Goal: Transaction & Acquisition: Purchase product/service

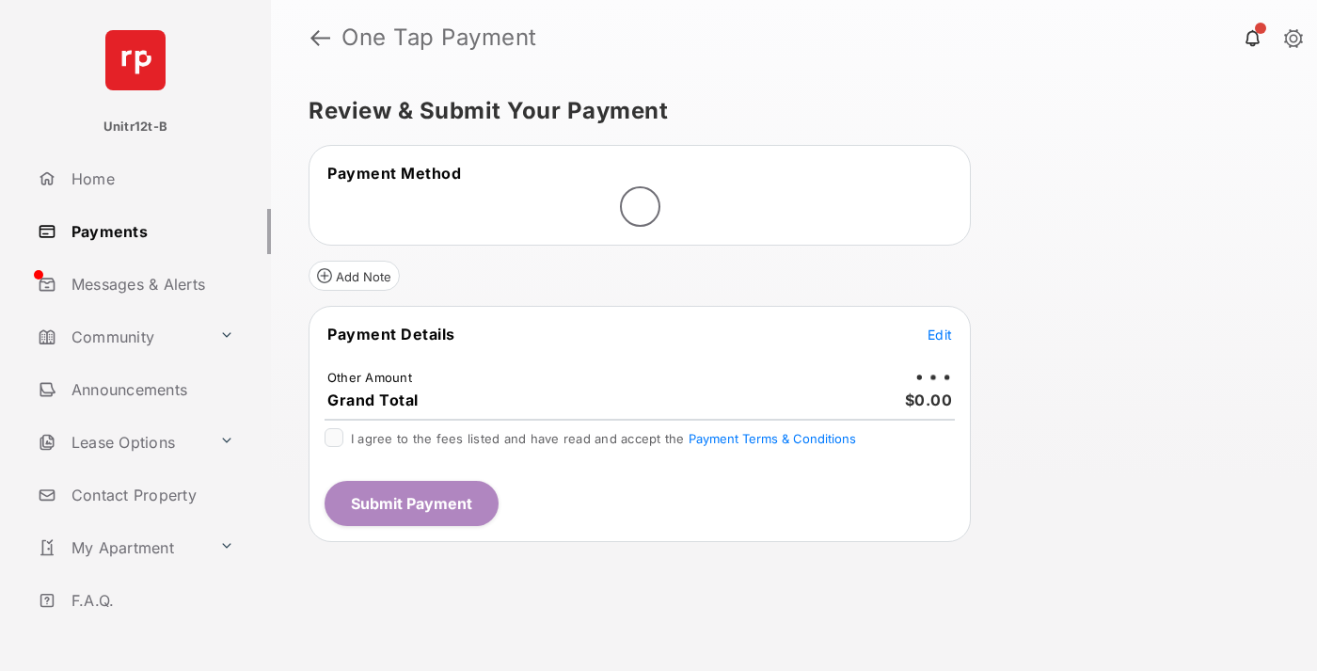
click at [940, 334] on span "Edit" at bounding box center [939, 334] width 24 height 16
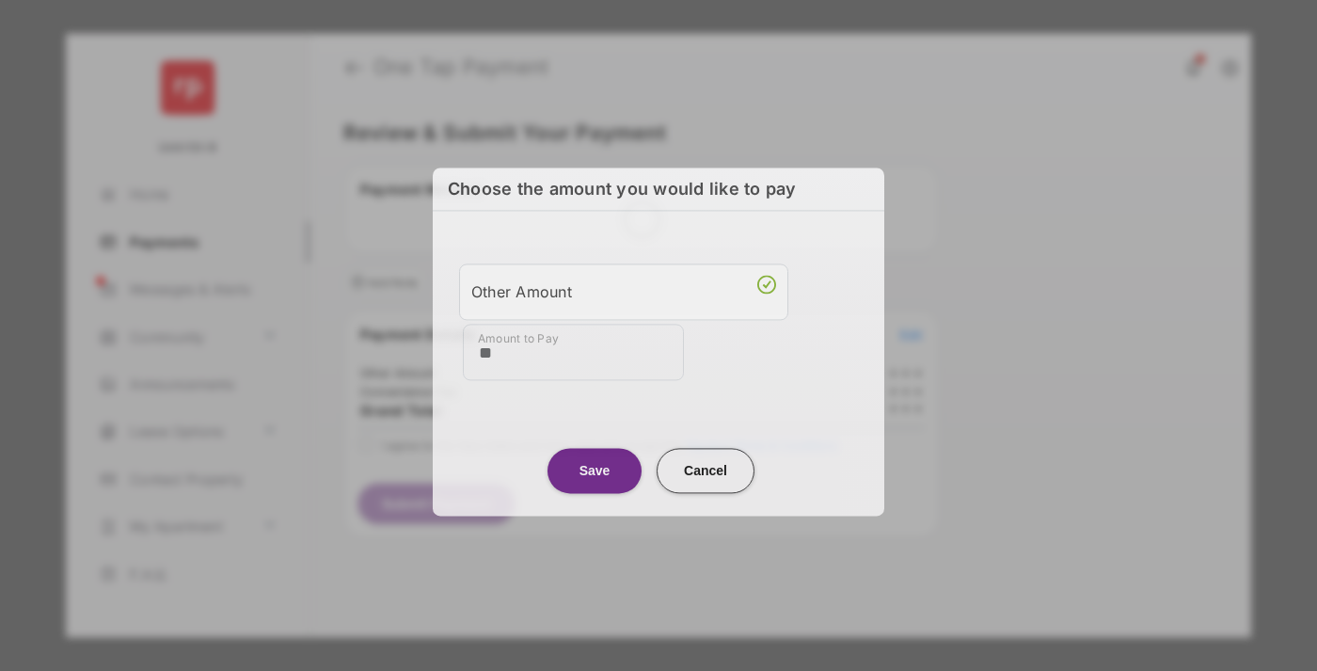
type input "**"
click at [594, 467] on button "Save" at bounding box center [594, 470] width 94 height 45
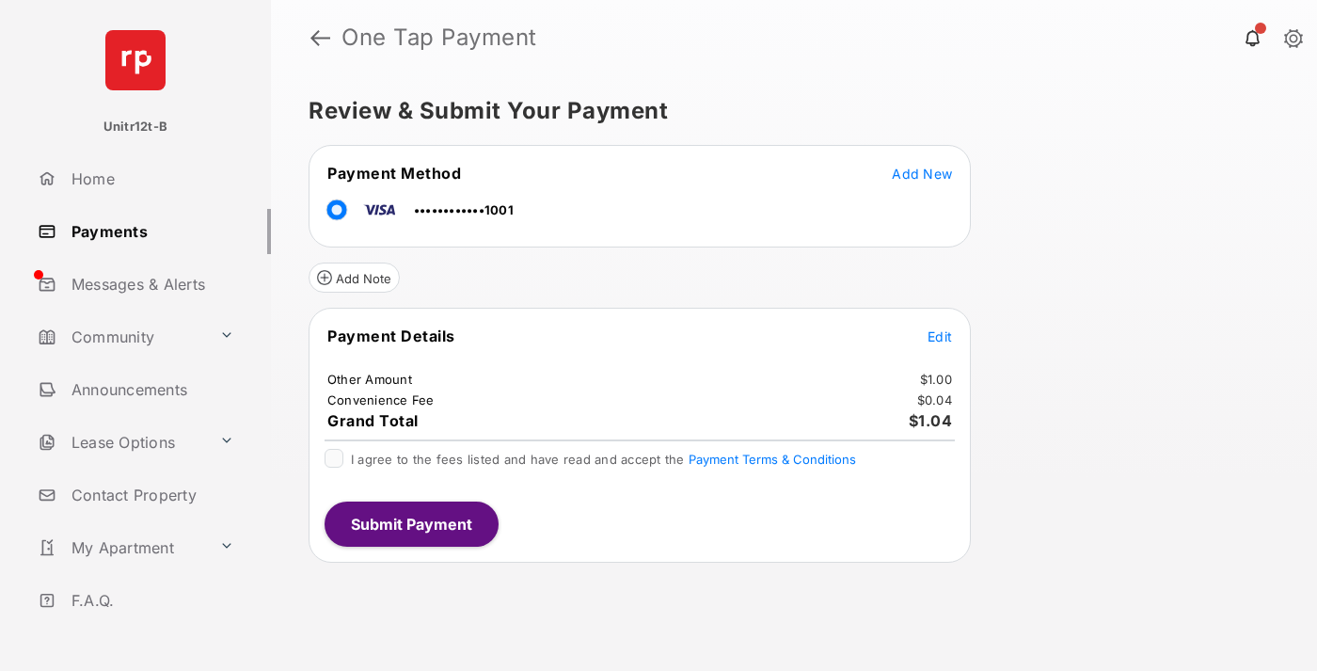
click at [940, 336] on span "Edit" at bounding box center [939, 336] width 24 height 16
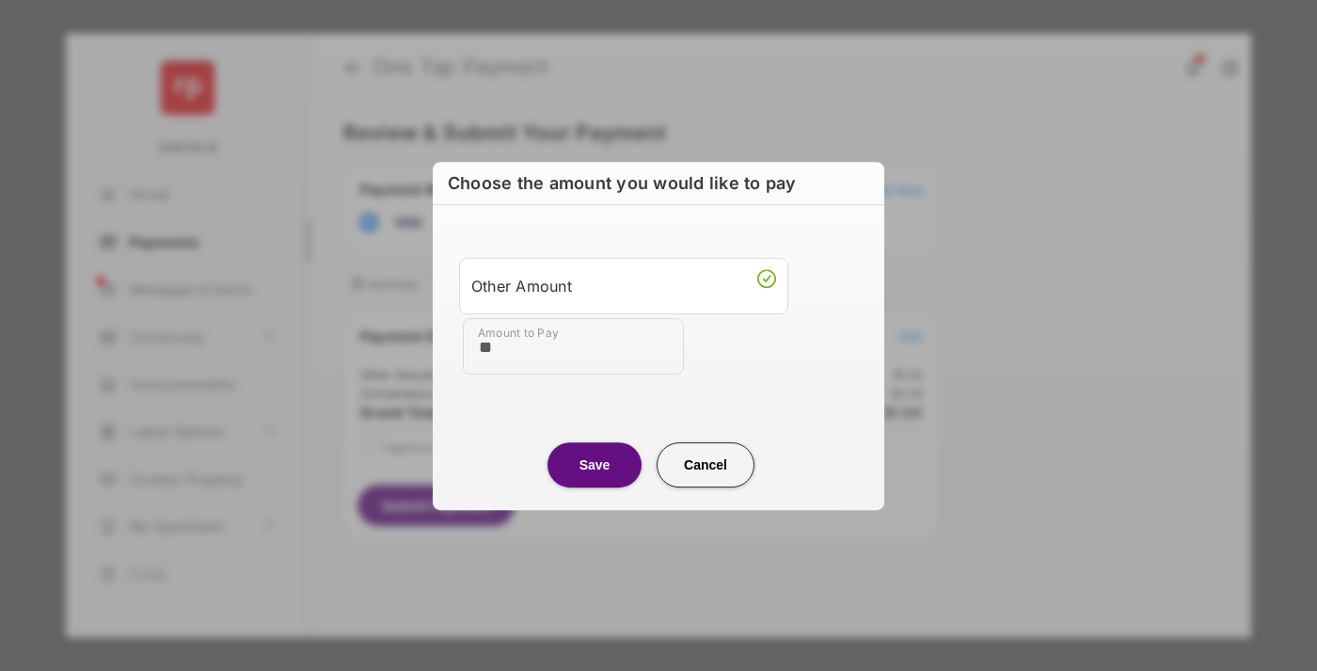
click at [594, 464] on button "Save" at bounding box center [594, 464] width 94 height 45
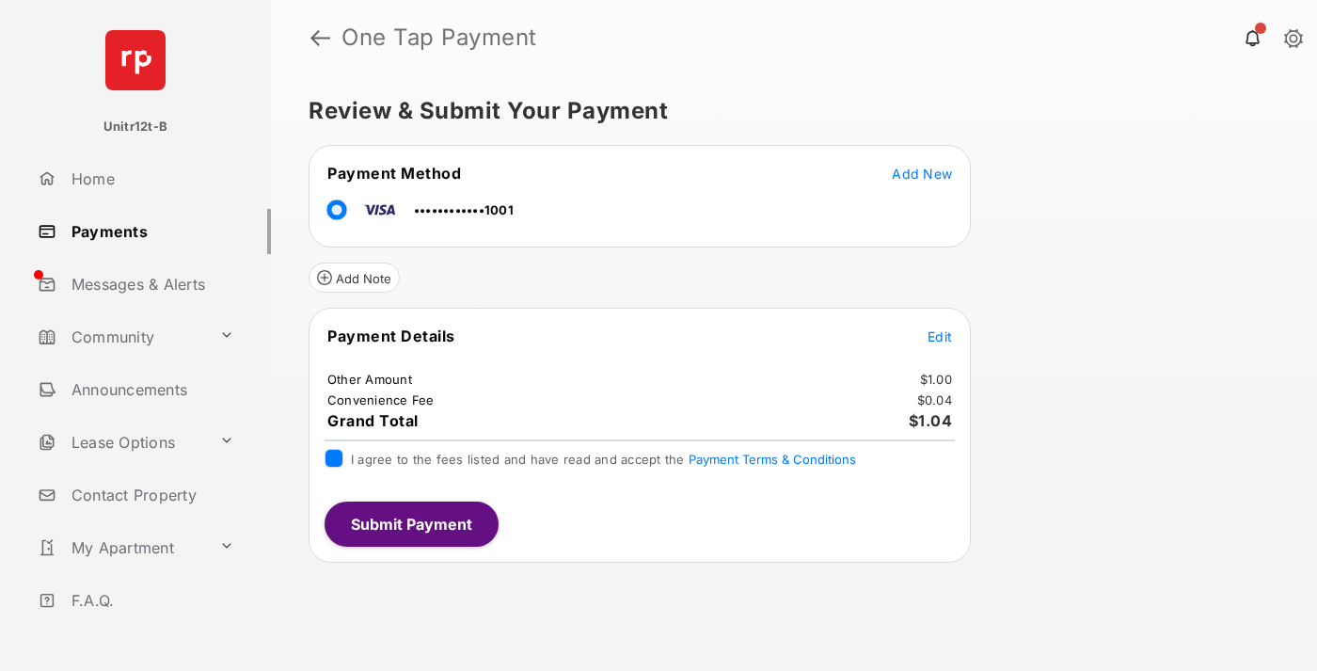
click at [410, 523] on button "Submit Payment" at bounding box center [411, 523] width 174 height 45
